Goal: Task Accomplishment & Management: Manage account settings

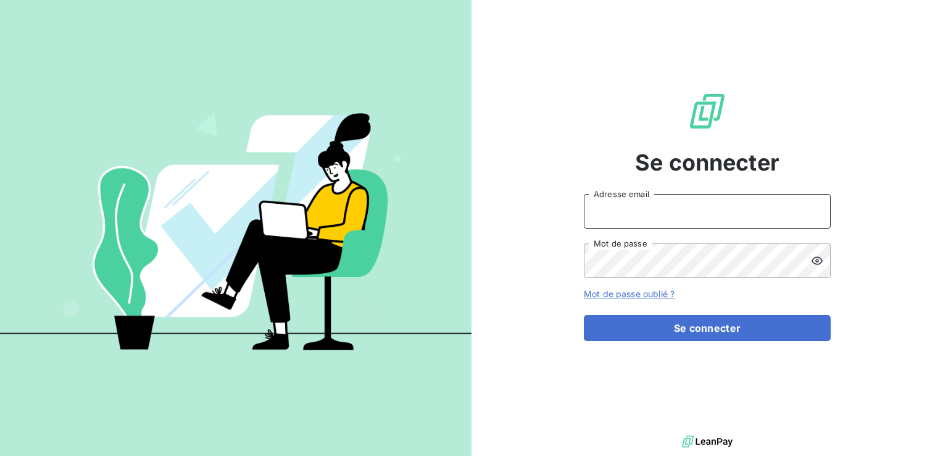
click at [699, 216] on input "Adresse email" at bounding box center [707, 211] width 247 height 35
type input "[EMAIL_ADDRESS][DOMAIN_NAME]"
click at [584, 315] on button "Se connecter" at bounding box center [707, 328] width 247 height 26
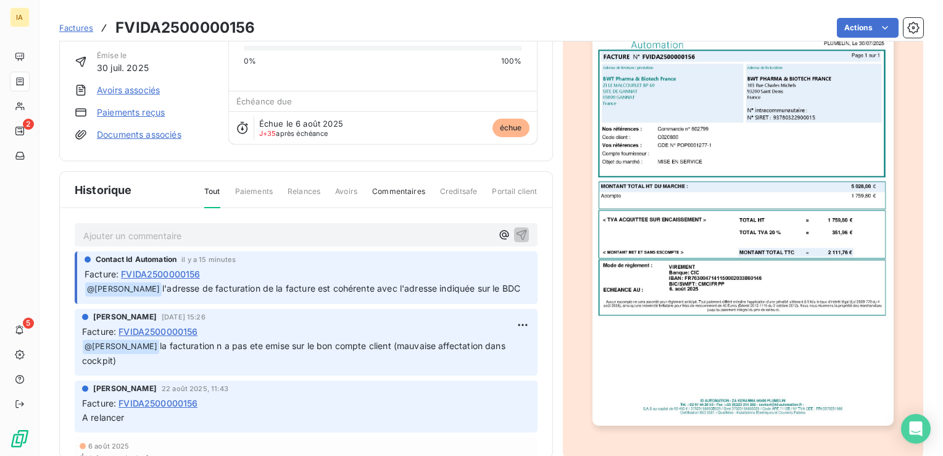
scroll to position [102, 0]
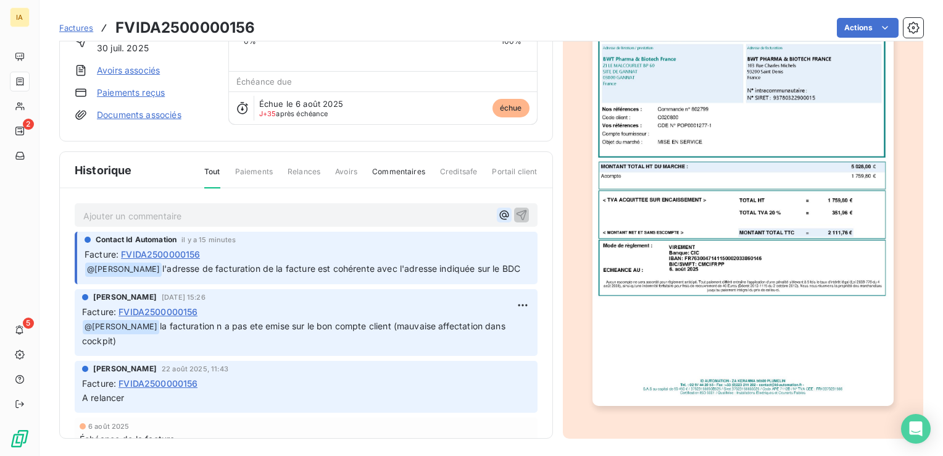
click at [498, 212] on icon "button" at bounding box center [504, 215] width 12 height 12
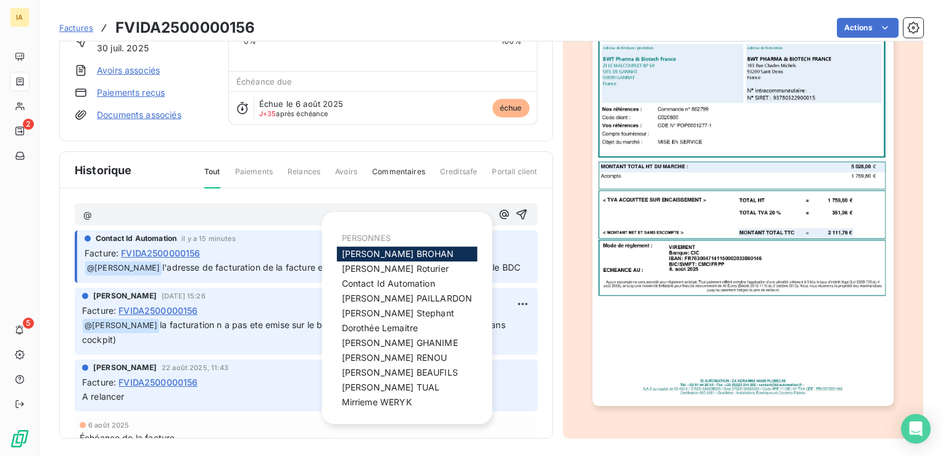
click at [421, 250] on span "[PERSON_NAME]" at bounding box center [398, 253] width 112 height 10
